Goal: Find specific page/section: Find specific page/section

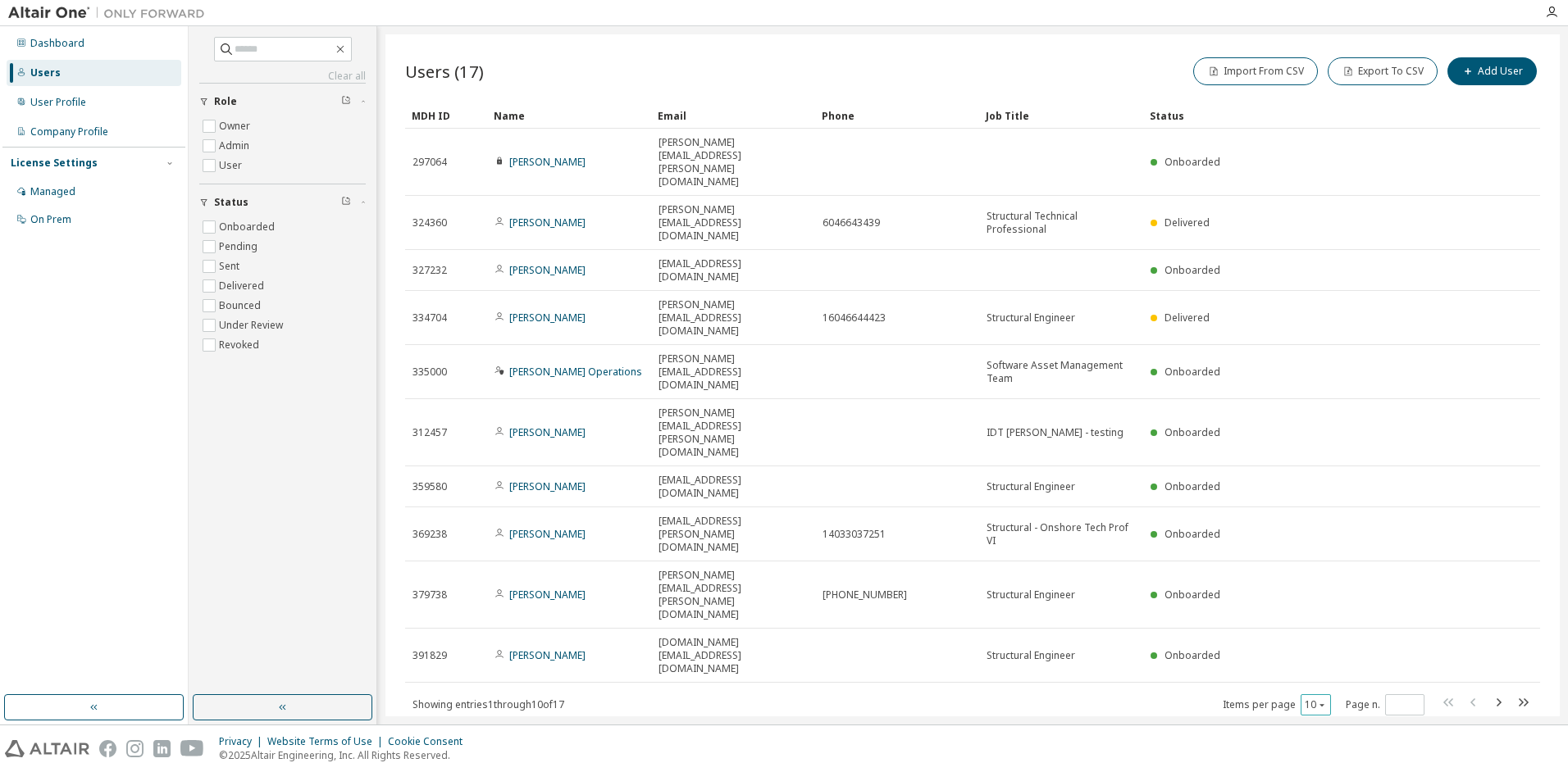
click at [1317, 699] on icon "button" at bounding box center [1322, 704] width 10 height 10
click at [1330, 510] on div "20" at bounding box center [1366, 511] width 131 height 20
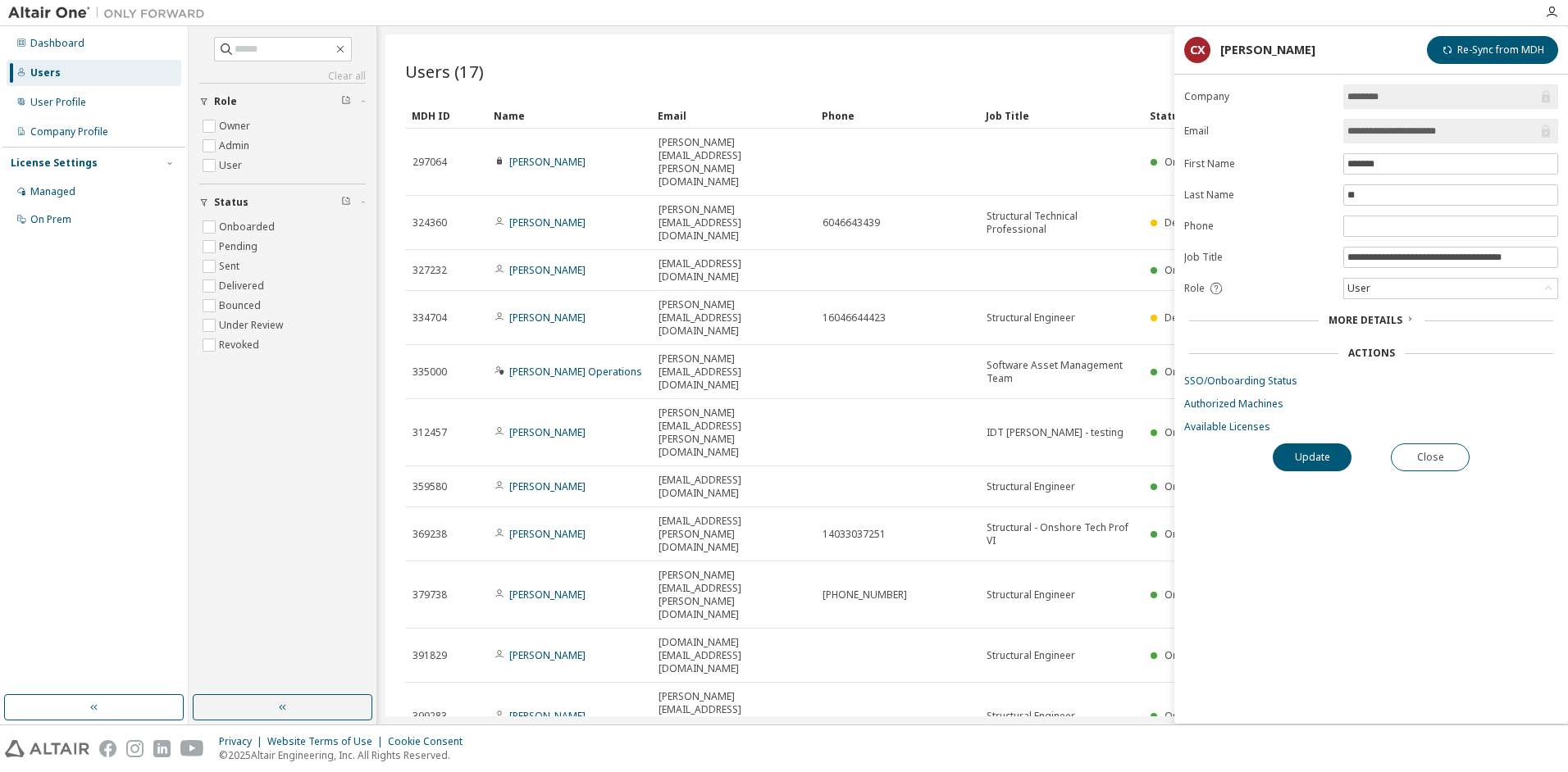
click at [1365, 312] on div "More Details" at bounding box center [1371, 320] width 374 height 23
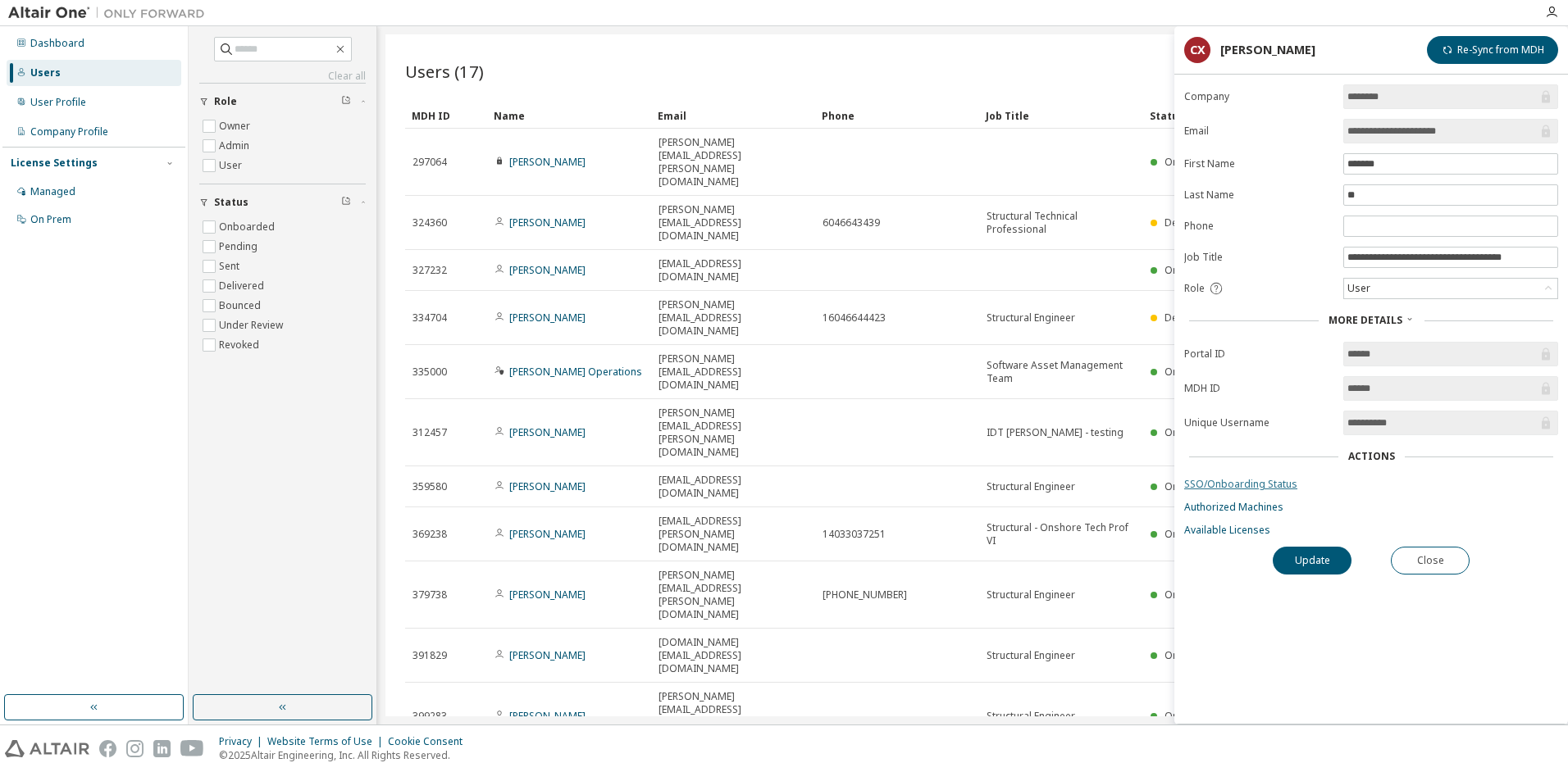
click at [1252, 482] on link "SSO/Onboarding Status" at bounding box center [1371, 484] width 374 height 13
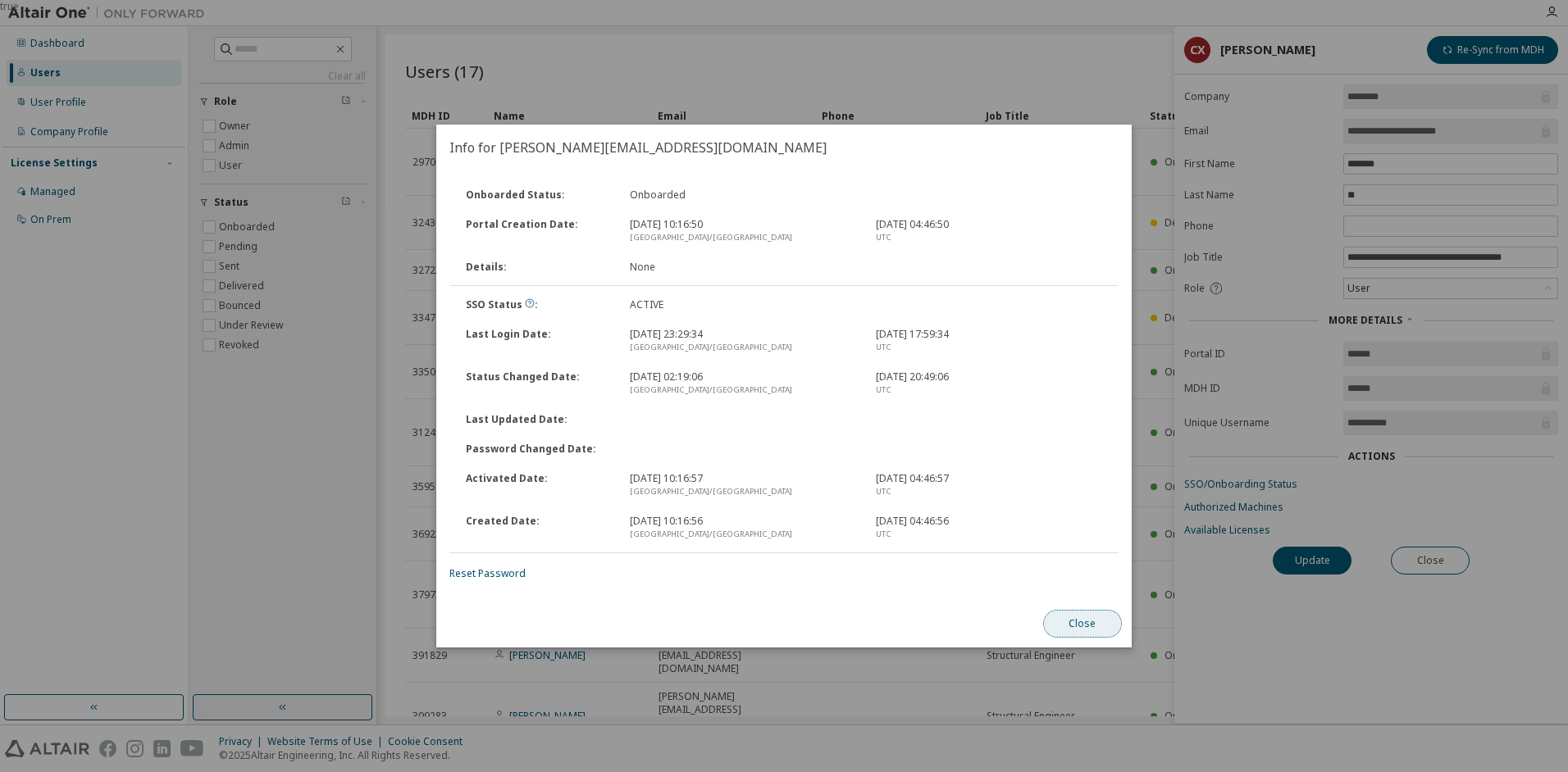
click at [1074, 619] on button "Close" at bounding box center [1082, 624] width 78 height 28
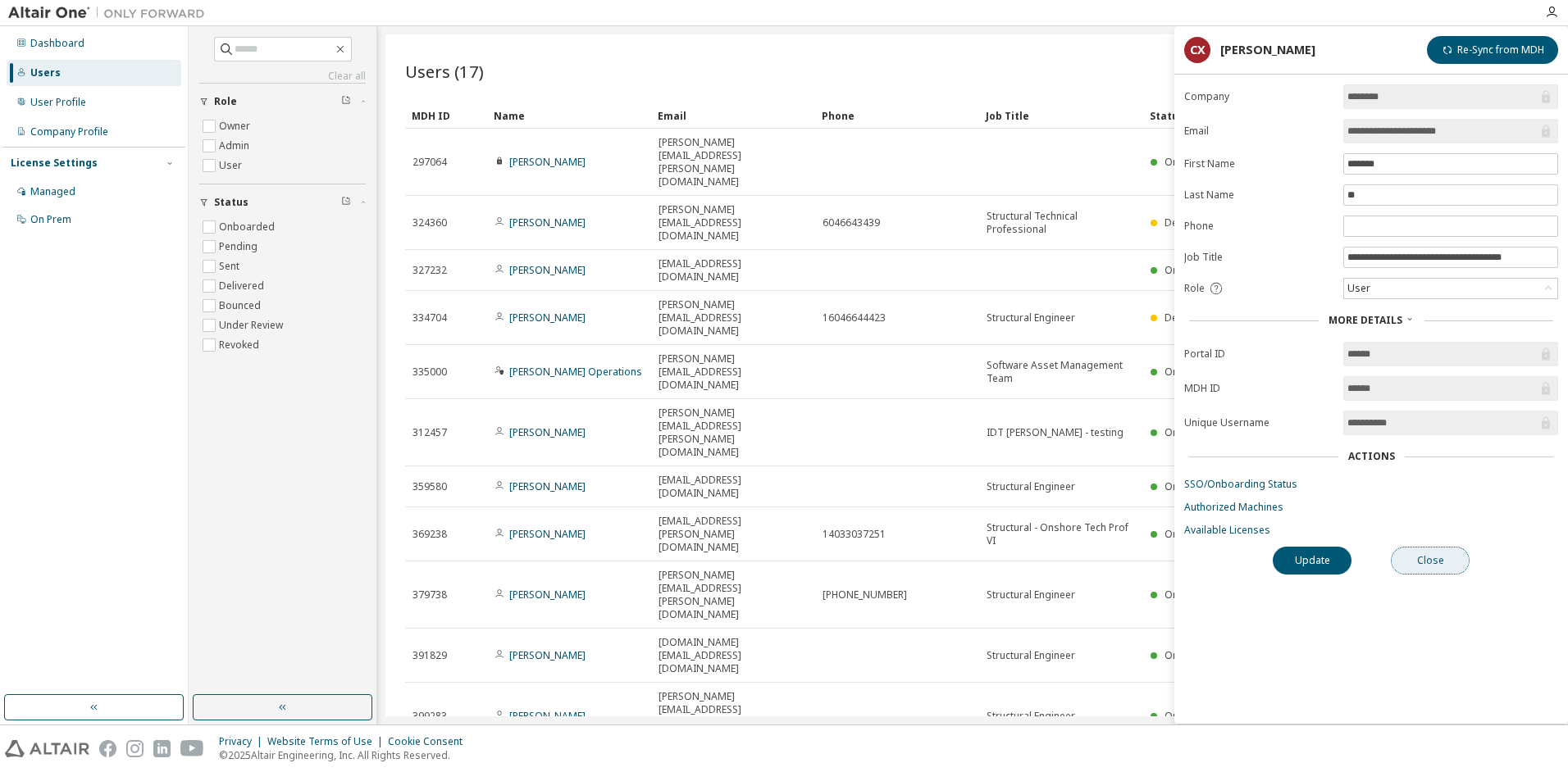
click at [1430, 560] on button "Close" at bounding box center [1430, 560] width 78 height 28
